Goal: Transaction & Acquisition: Purchase product/service

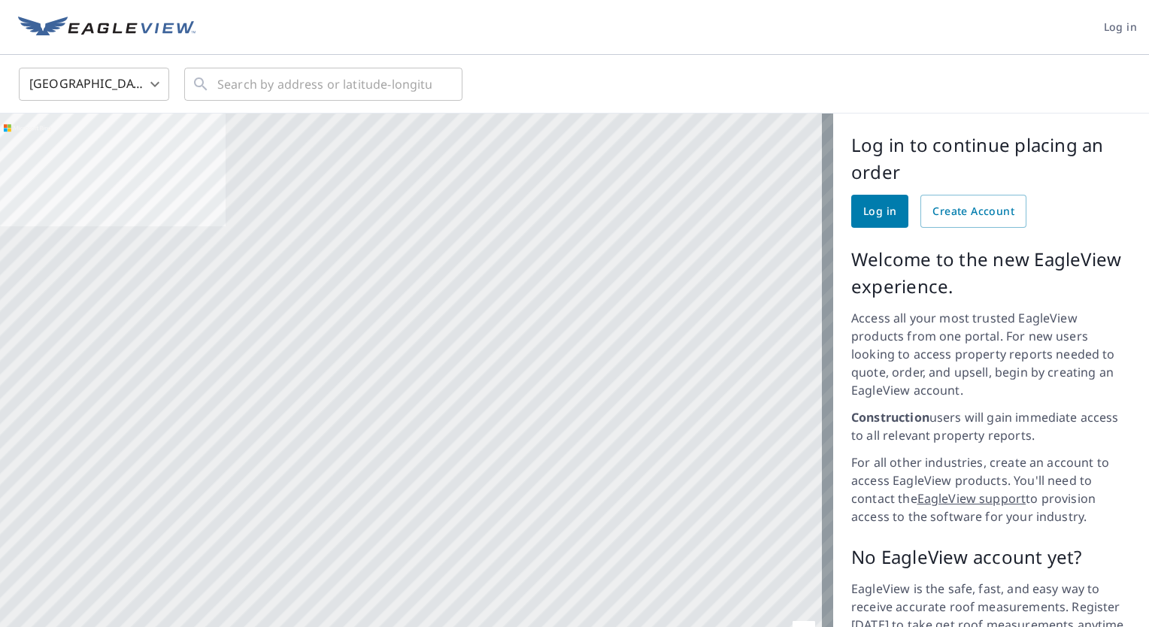
click at [447, 194] on div at bounding box center [416, 405] width 833 height 583
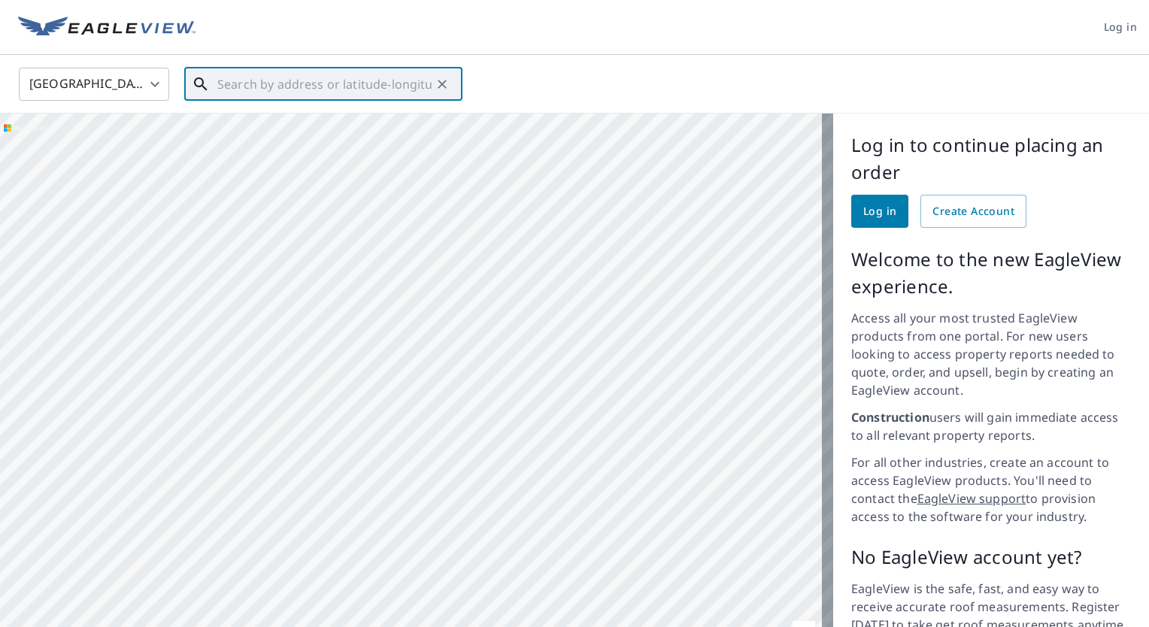
click at [290, 89] on input "text" at bounding box center [324, 84] width 214 height 42
drag, startPoint x: 268, startPoint y: 280, endPoint x: 392, endPoint y: 454, distance: 214.1
click at [392, 454] on div at bounding box center [416, 405] width 833 height 583
click at [281, 141] on p "[GEOGRAPHIC_DATA]" at bounding box center [332, 144] width 236 height 15
type input "[STREET_ADDRESS]"
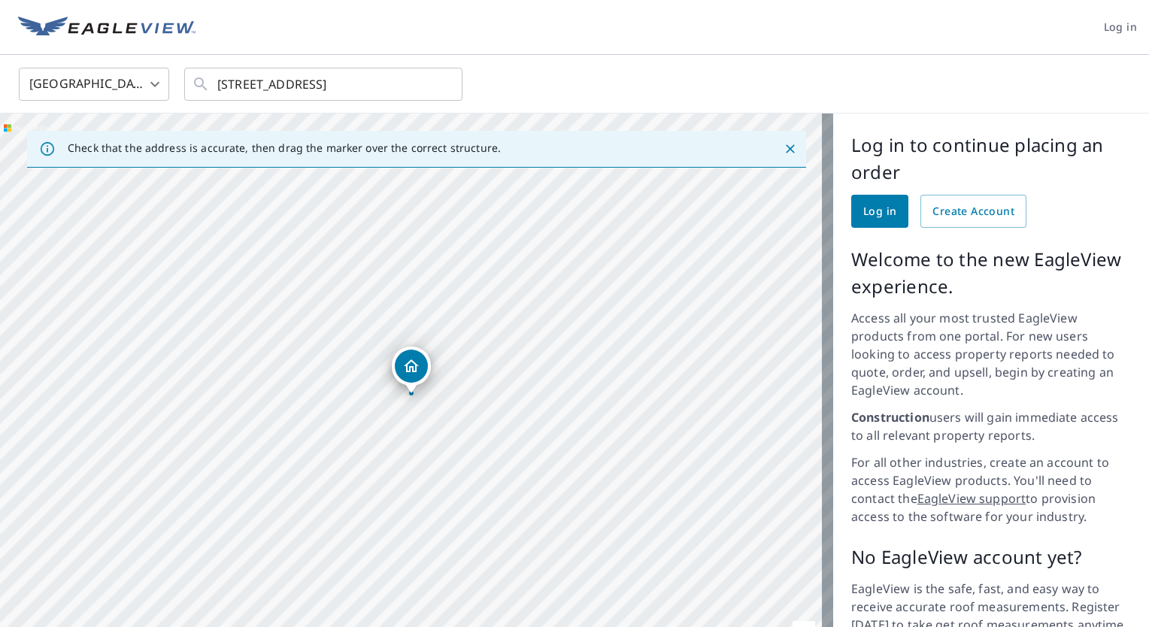
click at [408, 370] on icon "Dropped pin, building 1, Residential property, 23602 69th Ave Saint Augusta, MN…" at bounding box center [411, 366] width 18 height 18
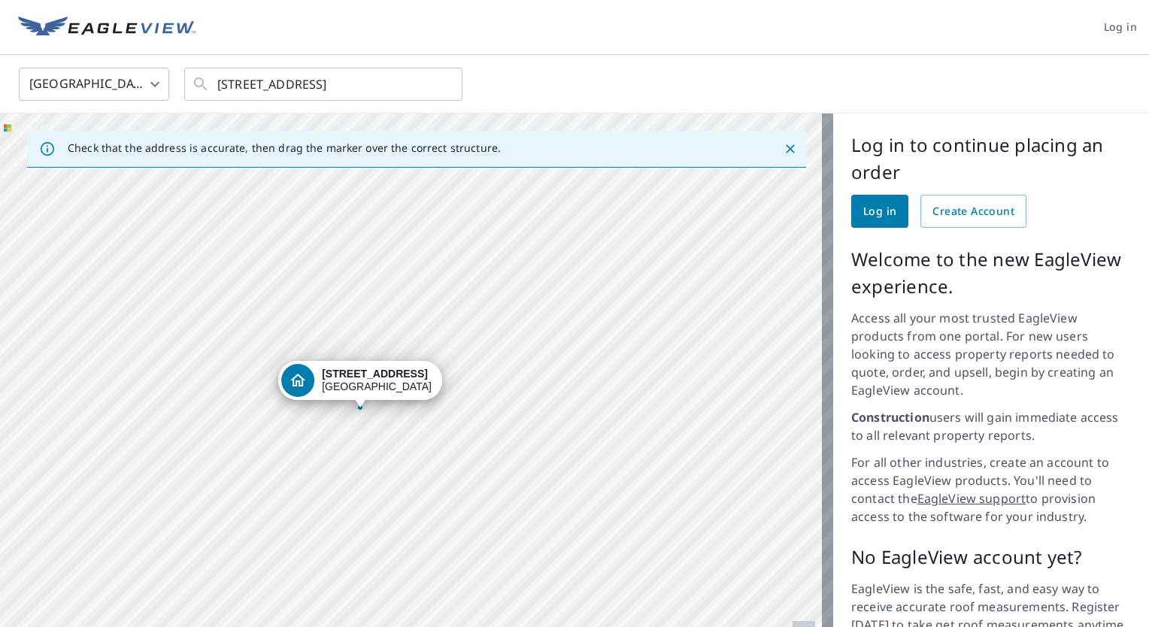
drag, startPoint x: 312, startPoint y: 326, endPoint x: 352, endPoint y: 423, distance: 104.9
click at [352, 423] on div "[STREET_ADDRESS]" at bounding box center [416, 405] width 833 height 583
click at [295, 378] on icon "Dropped pin, building 1, Residential property, 23602 69th Ave Saint Augusta, MN…" at bounding box center [297, 380] width 15 height 13
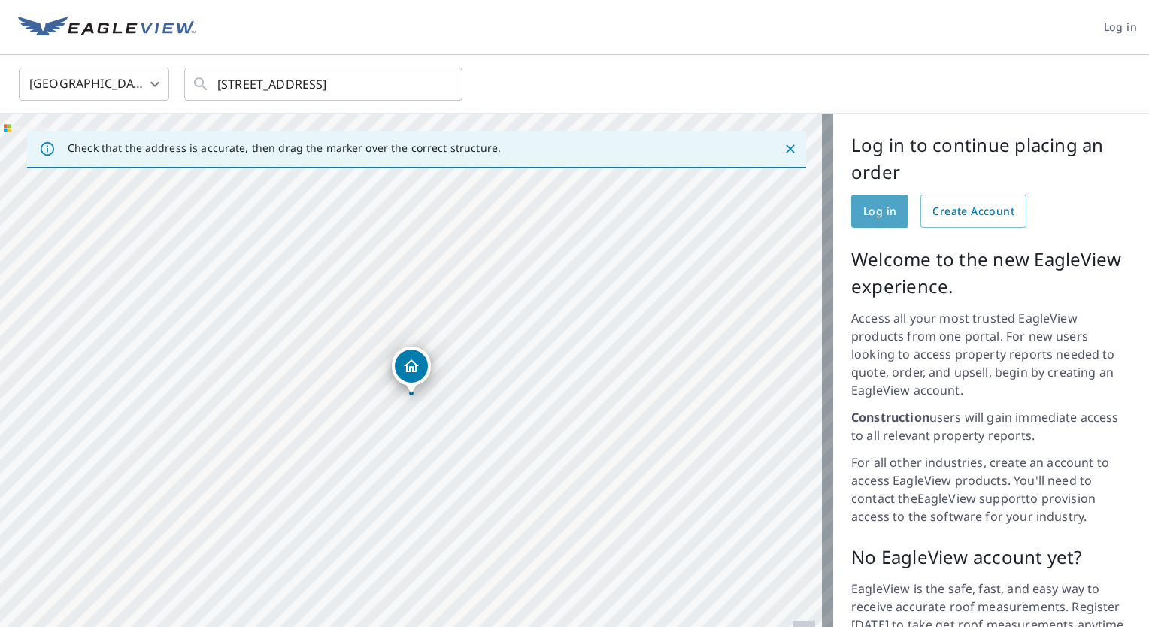
click at [851, 215] on link "Log in" at bounding box center [879, 211] width 57 height 33
